Goal: Transaction & Acquisition: Purchase product/service

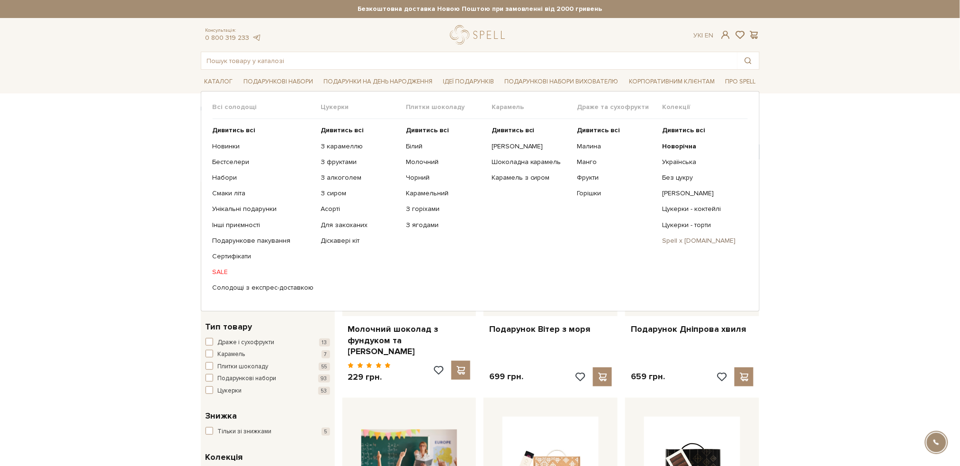
click at [700, 241] on link "Spell x [DOMAIN_NAME]" at bounding box center [701, 240] width 78 height 9
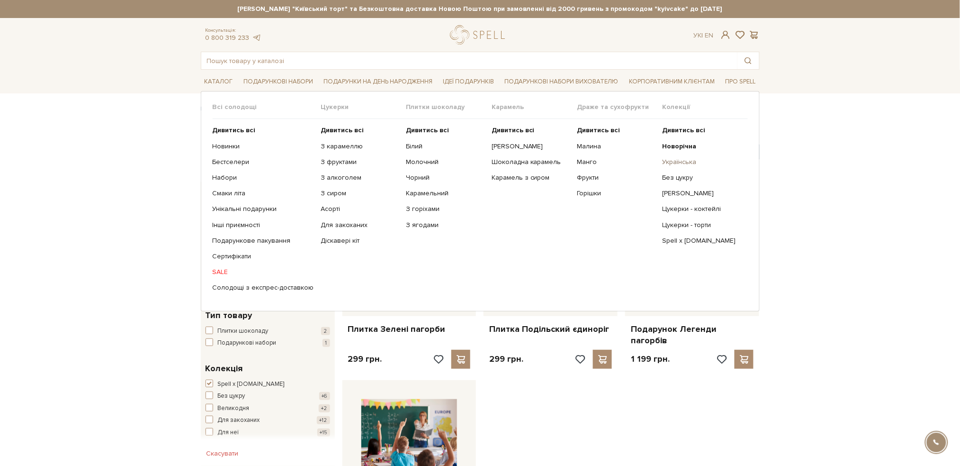
click at [673, 160] on link "Українська" at bounding box center [701, 162] width 78 height 9
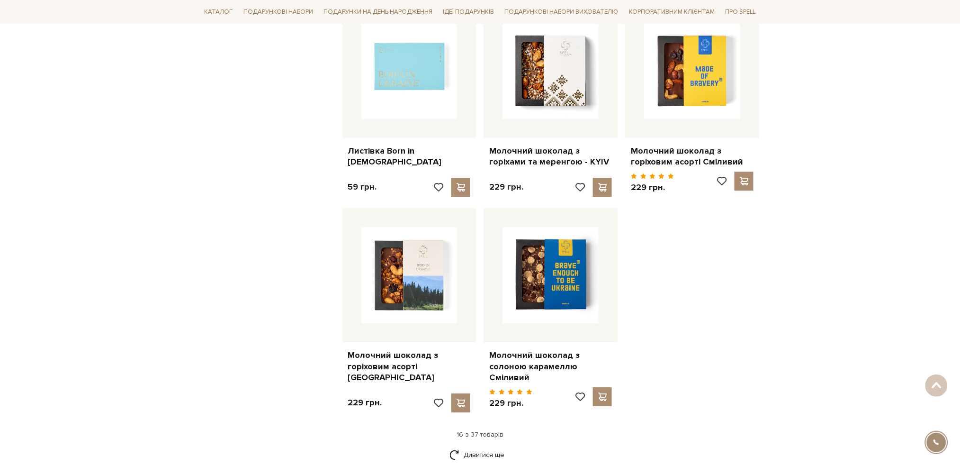
scroll to position [1010, 0]
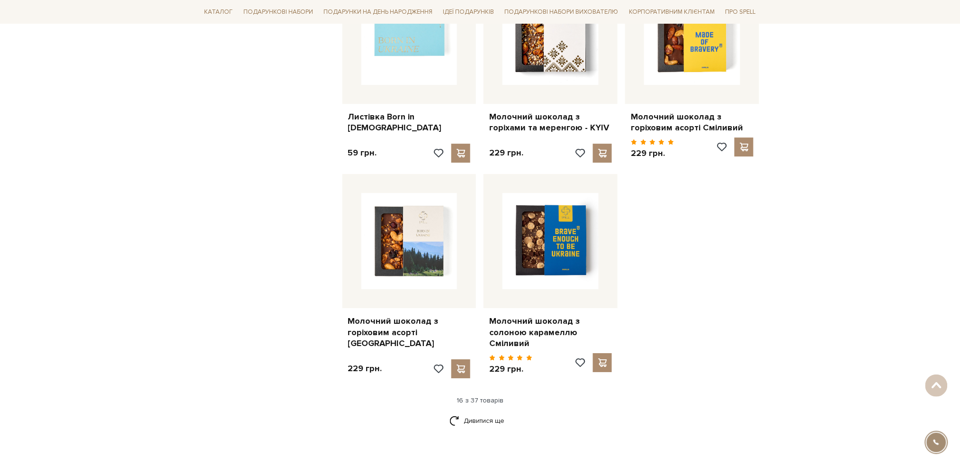
click at [52, 160] on div "Головна Вся продукція Всі товари колекція українська Українська колекція Фільтр…" at bounding box center [480, 188] width 960 height 2189
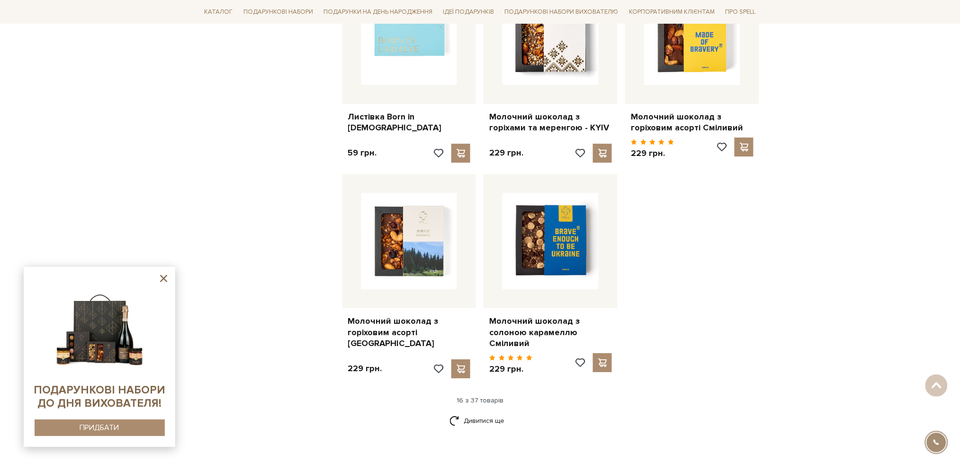
click at [56, 204] on div "Головна Вся продукція Всі товари колекція українська Українська колекція Фільтр…" at bounding box center [480, 188] width 960 height 2189
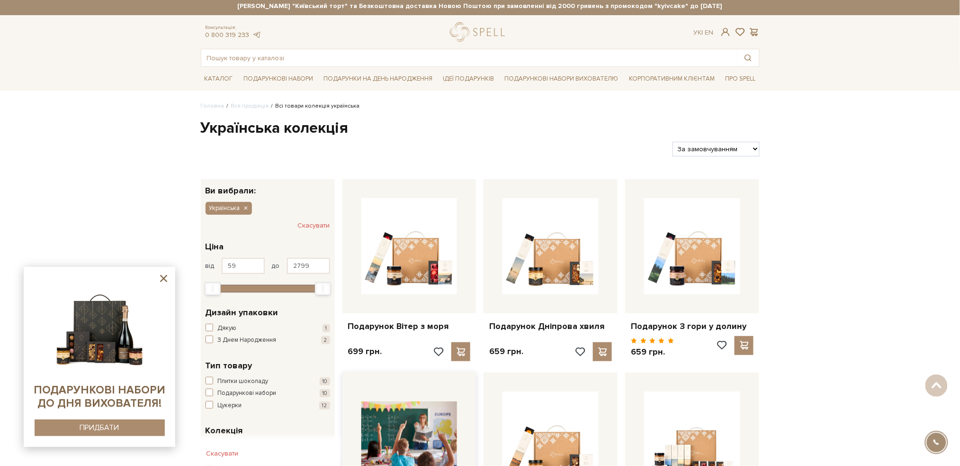
scroll to position [0, 0]
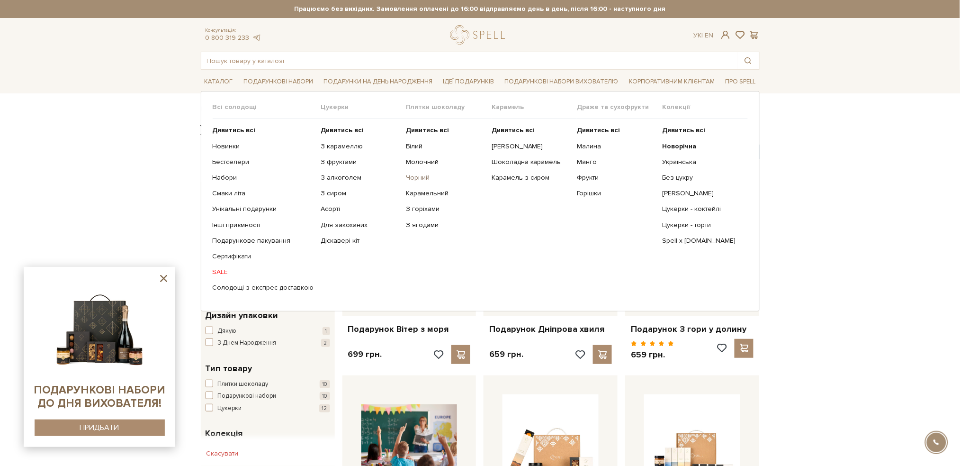
click at [414, 178] on link "Чорний" at bounding box center [445, 177] width 78 height 9
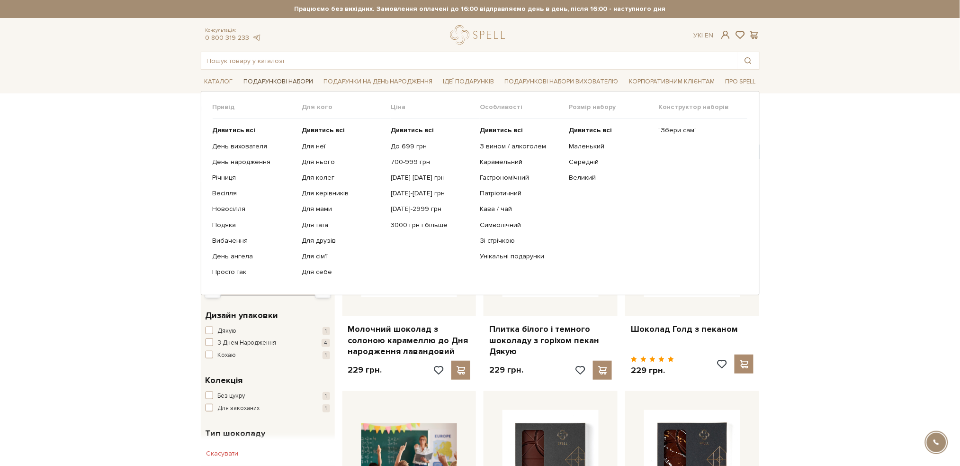
click at [278, 81] on link "Подарункові набори" at bounding box center [278, 81] width 77 height 15
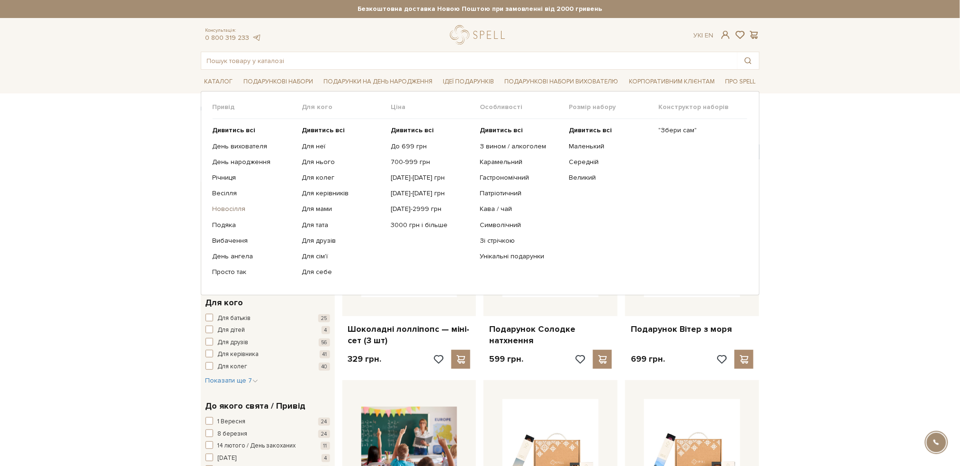
click at [228, 206] on link "Новосілля" at bounding box center [254, 209] width 82 height 9
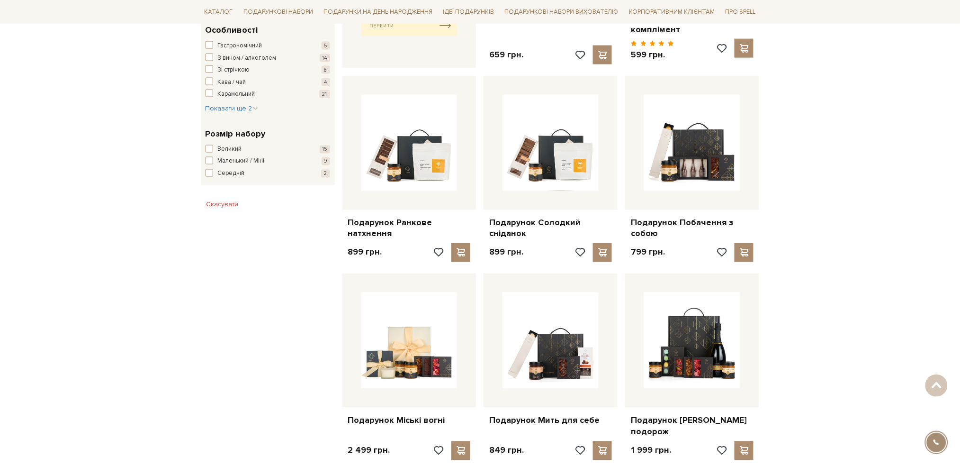
scroll to position [568, 0]
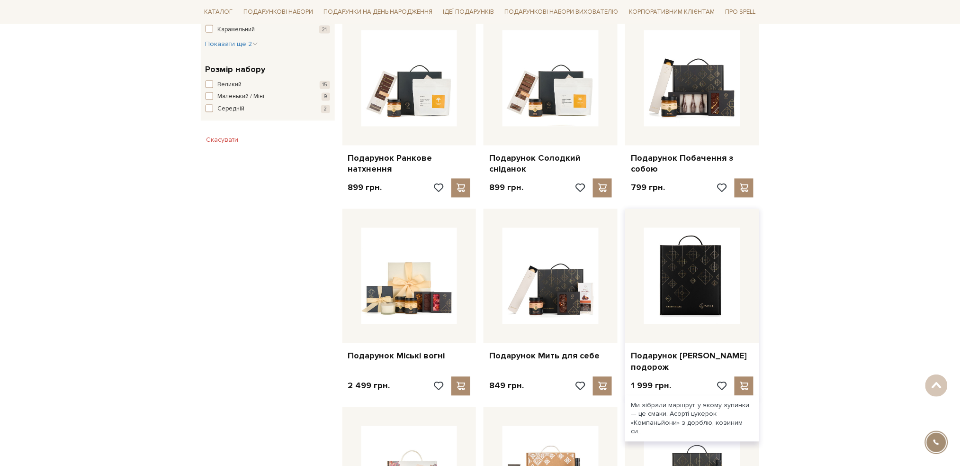
click at [688, 280] on img at bounding box center [692, 276] width 96 height 96
